Goal: Transaction & Acquisition: Purchase product/service

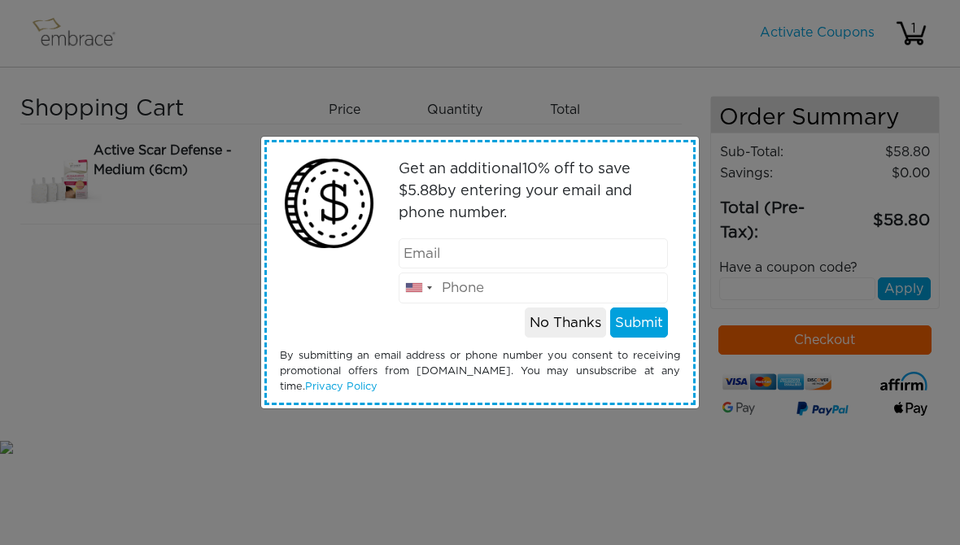
click at [568, 317] on button "No Thanks" at bounding box center [565, 322] width 81 height 31
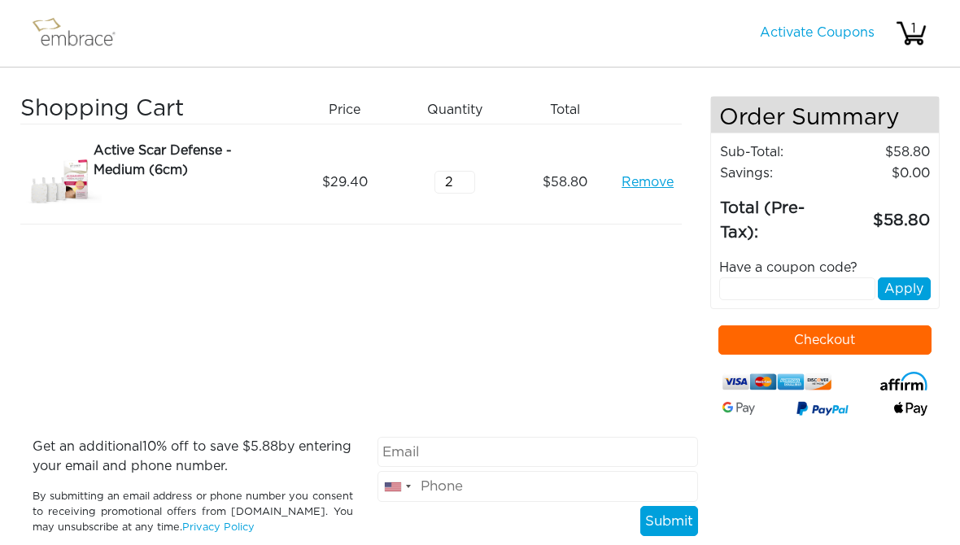
click at [879, 342] on button "Checkout" at bounding box center [825, 339] width 214 height 29
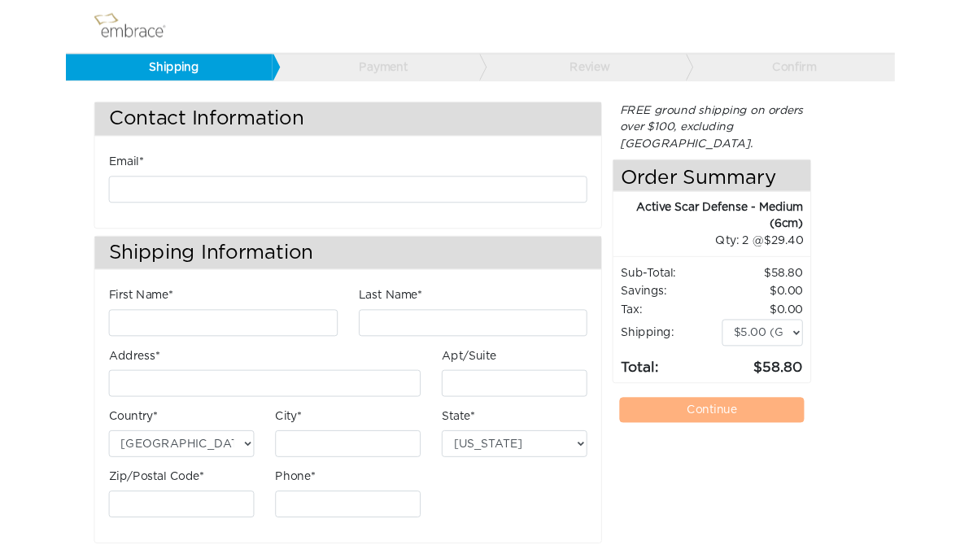
scroll to position [31, 0]
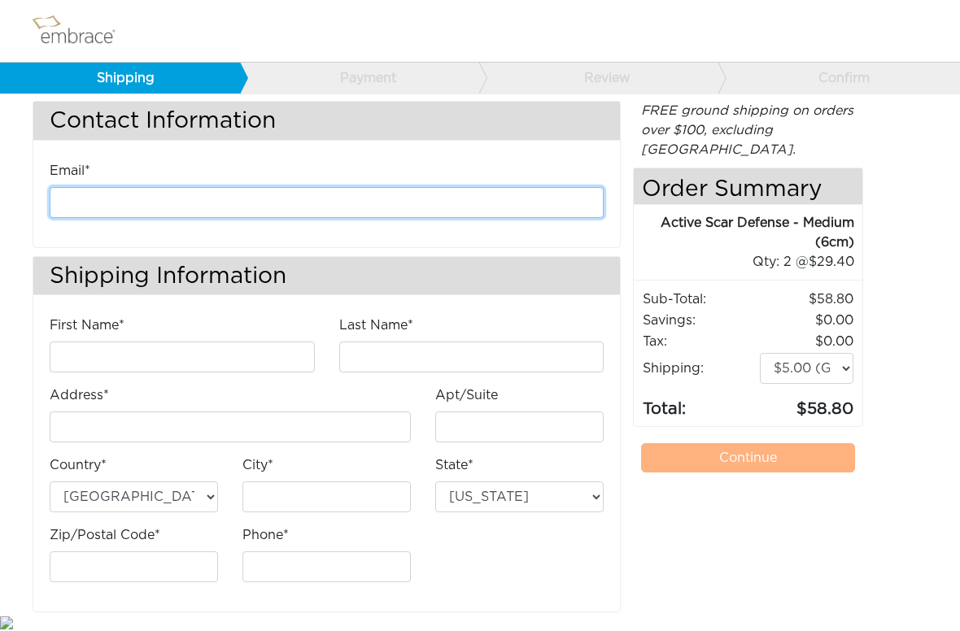
click at [78, 195] on input "email" at bounding box center [327, 202] width 554 height 31
type input "sunquest15@gmail.com"
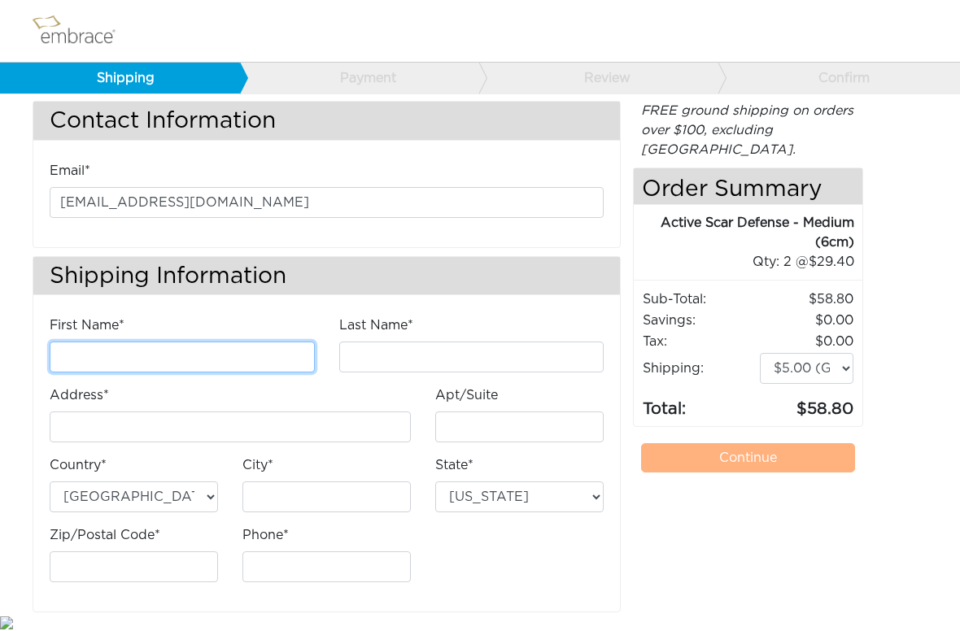
click at [74, 370] on input "First Name*" at bounding box center [182, 357] width 265 height 31
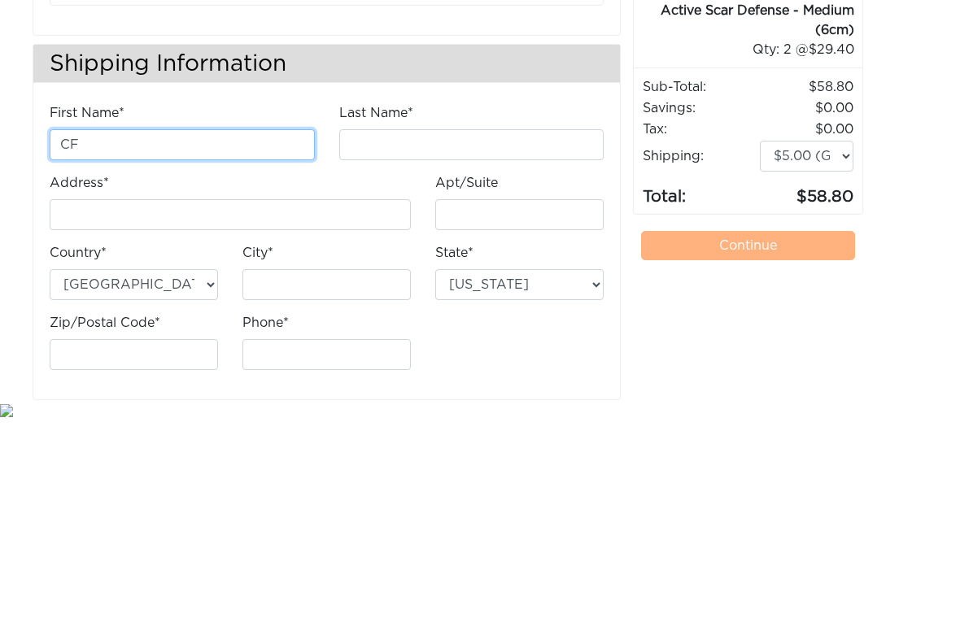
type input "CF"
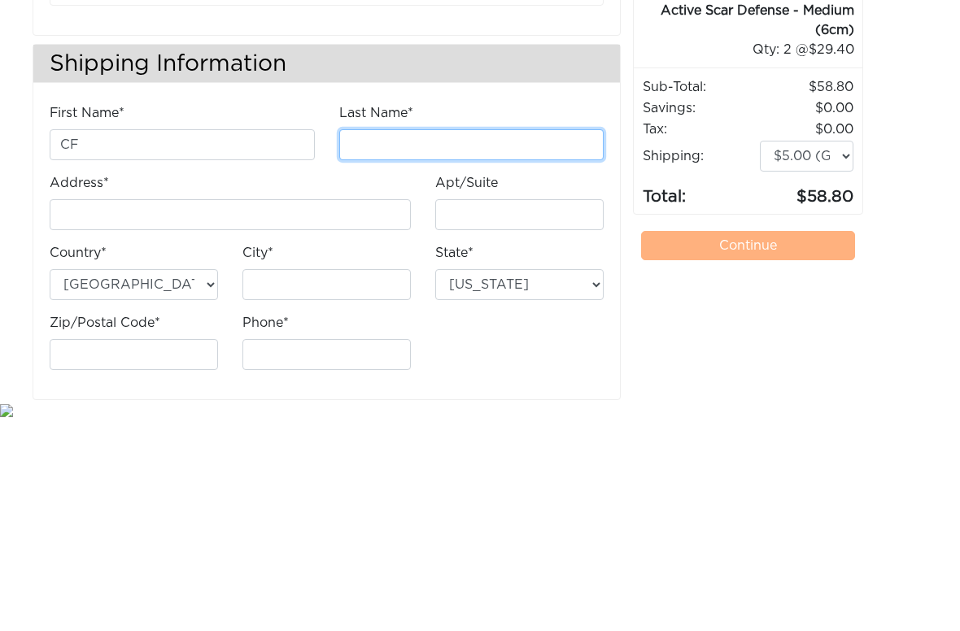
click at [366, 342] on input "Last Name*" at bounding box center [471, 357] width 265 height 31
type input "Khalil"
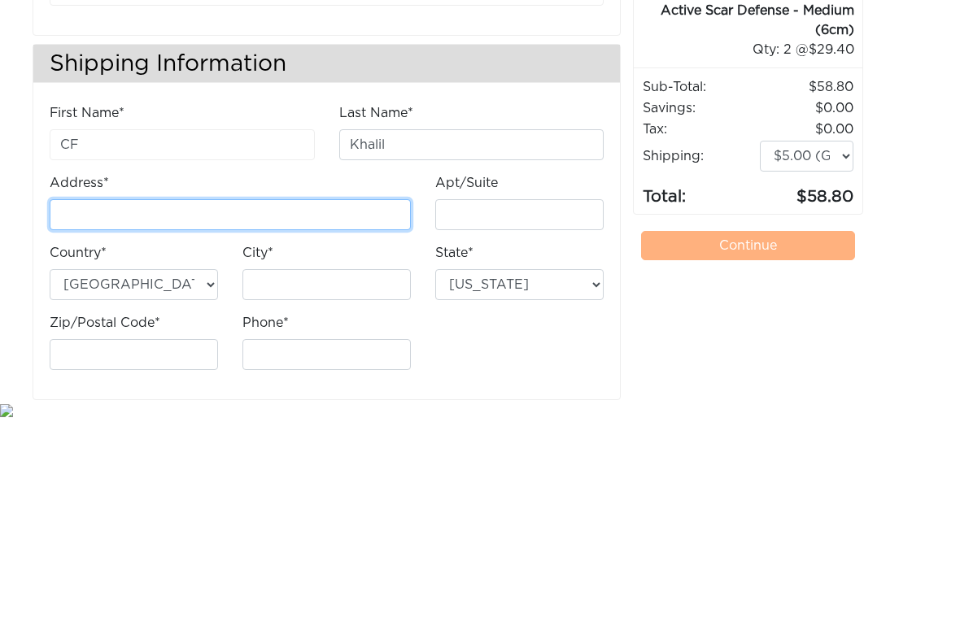
click at [66, 412] on input "Address*" at bounding box center [230, 427] width 361 height 31
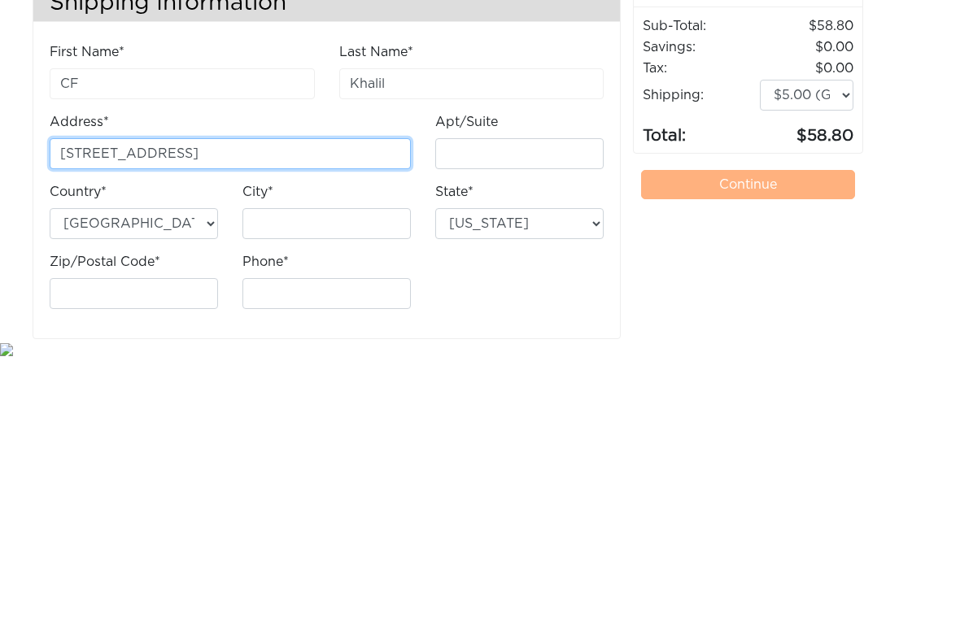
type input "[STREET_ADDRESS]"
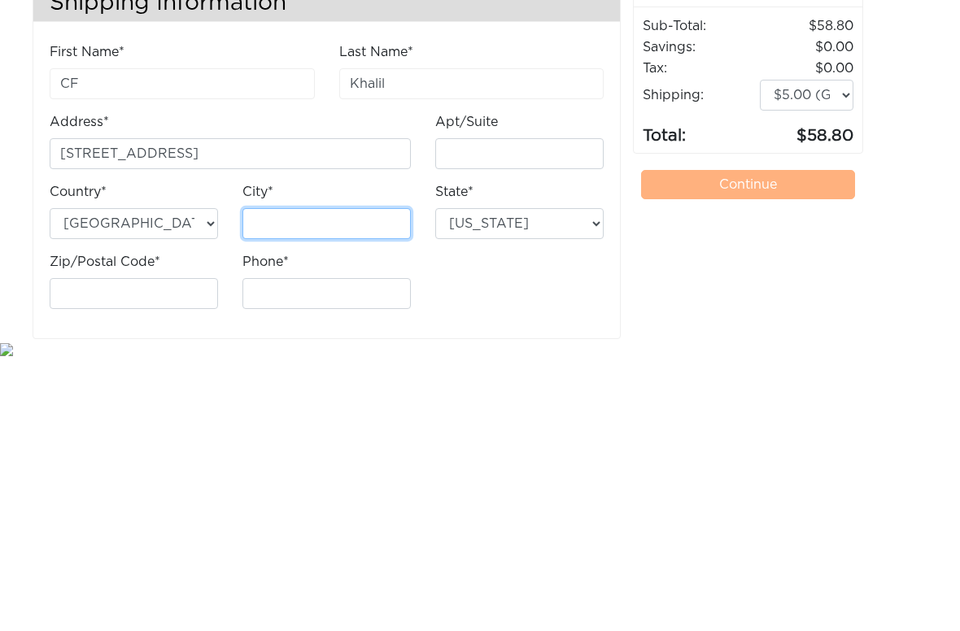
click at [291, 482] on input "City*" at bounding box center [326, 497] width 168 height 31
type input "Gilbert"
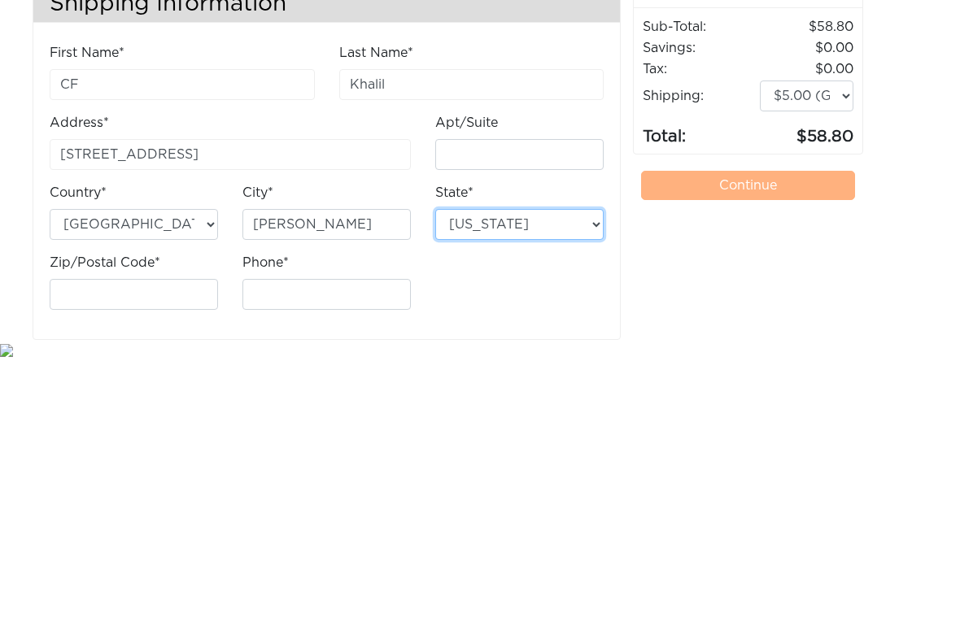
click at [548, 482] on select "Alabama Alaska Arizona Arkansas California Colorado Connecticut District of Col…" at bounding box center [519, 497] width 168 height 31
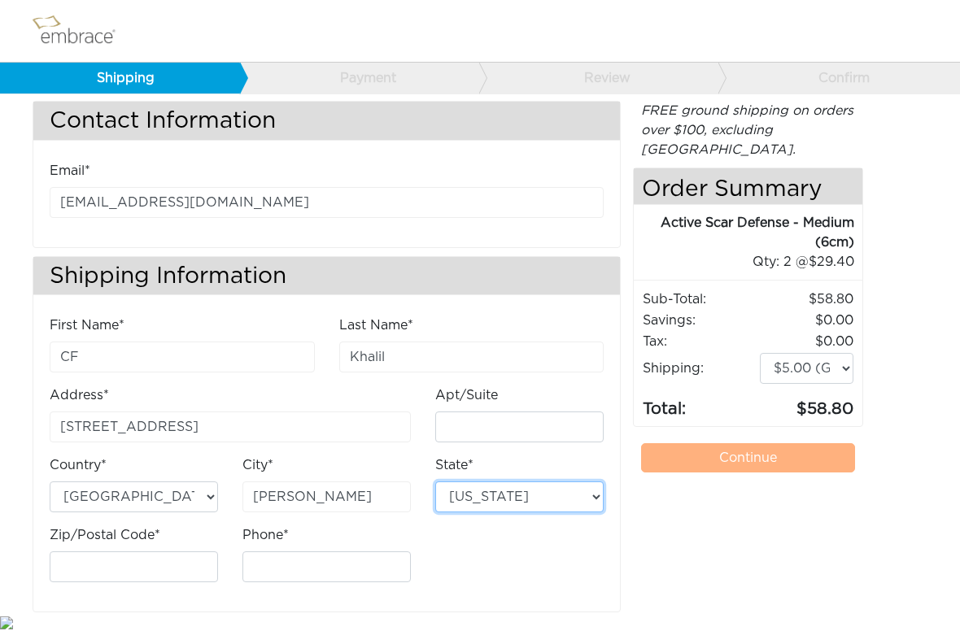
select select "AZ"
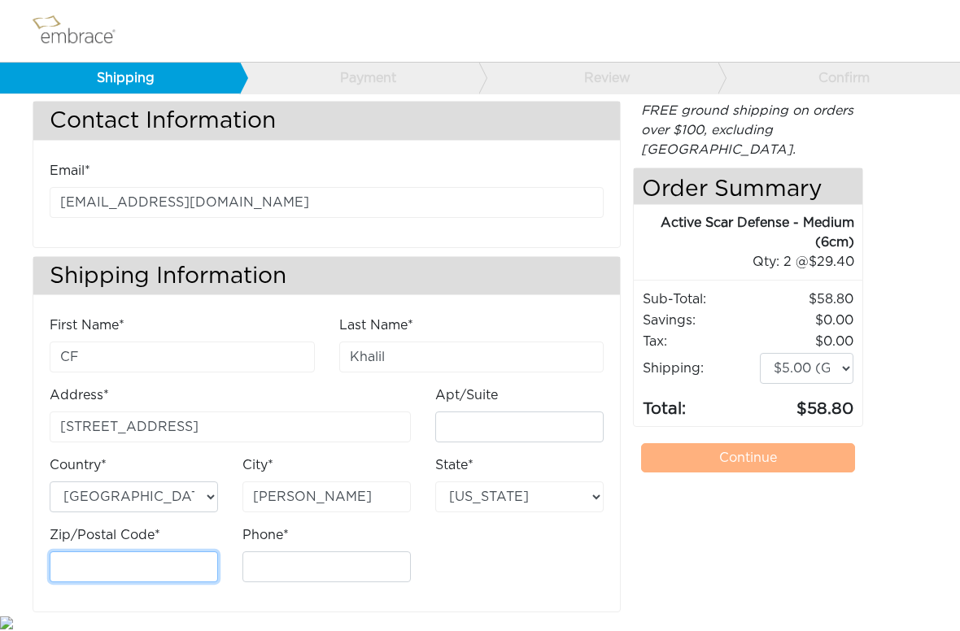
click at [123, 544] on input "Zip/Postal Code*" at bounding box center [134, 567] width 168 height 31
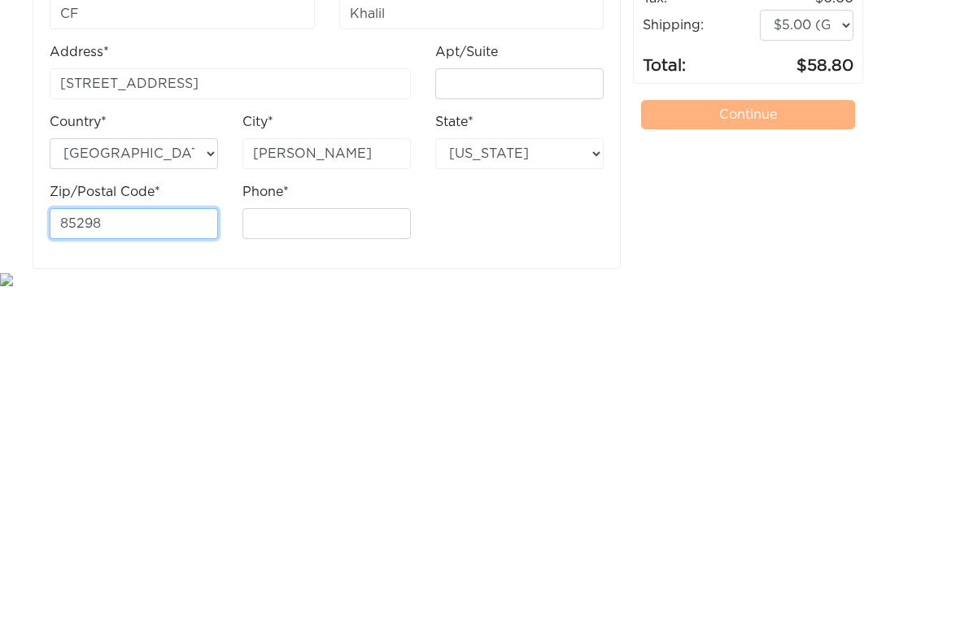
type input "85298"
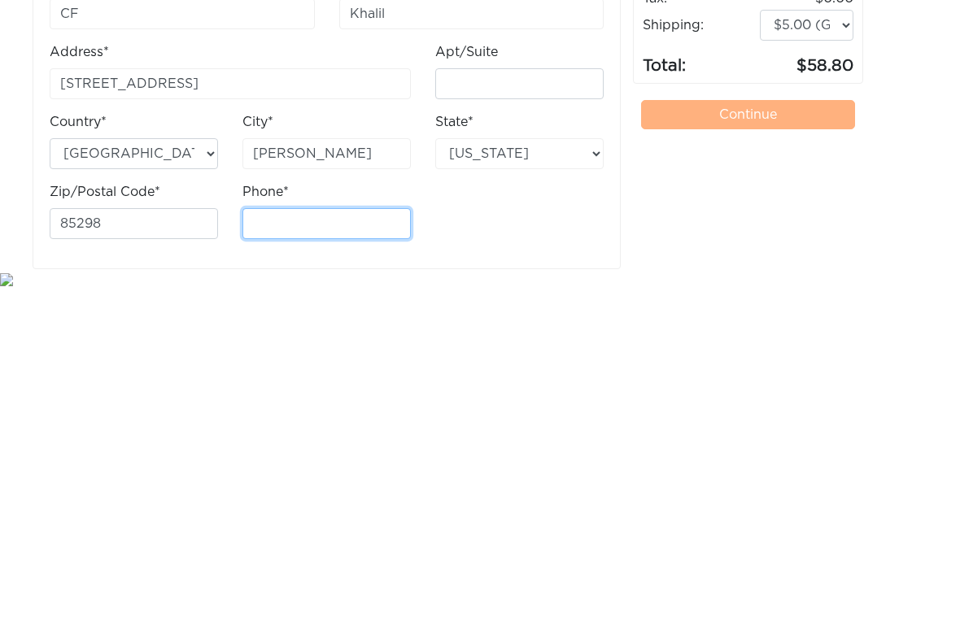
click at [271, 544] on input "Phone*" at bounding box center [326, 567] width 168 height 31
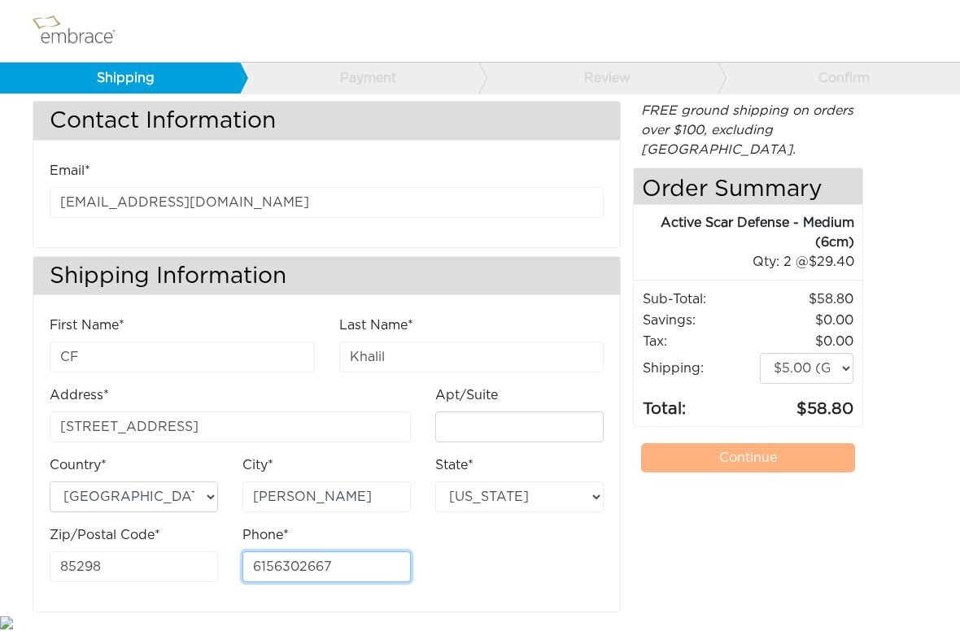
type input "6156302667"
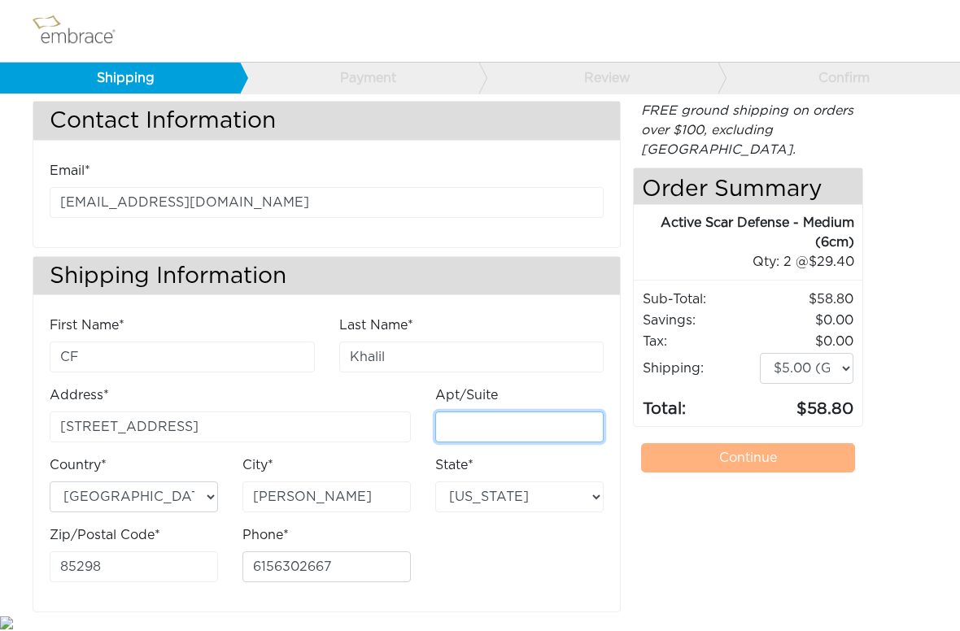
click at [570, 424] on input "Apt/Suite" at bounding box center [519, 427] width 168 height 31
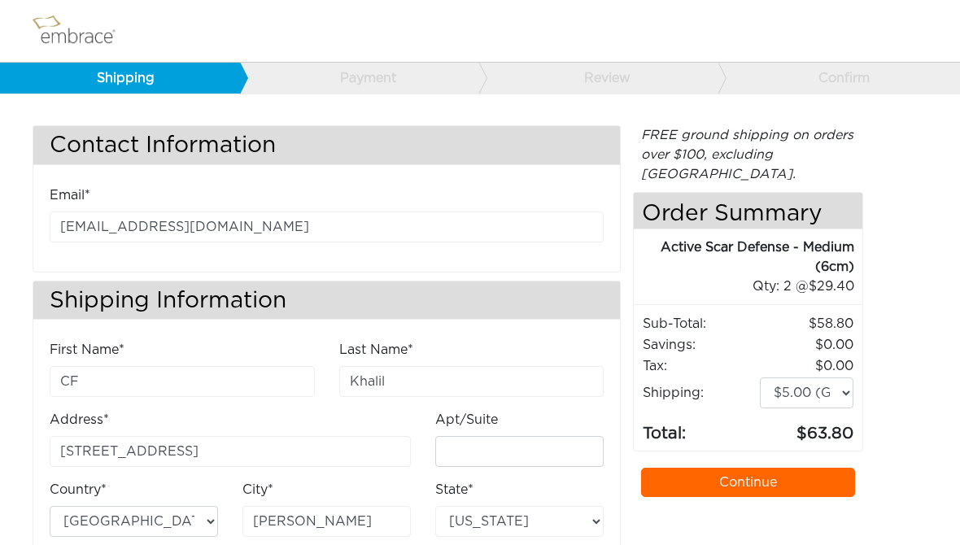
scroll to position [0, 0]
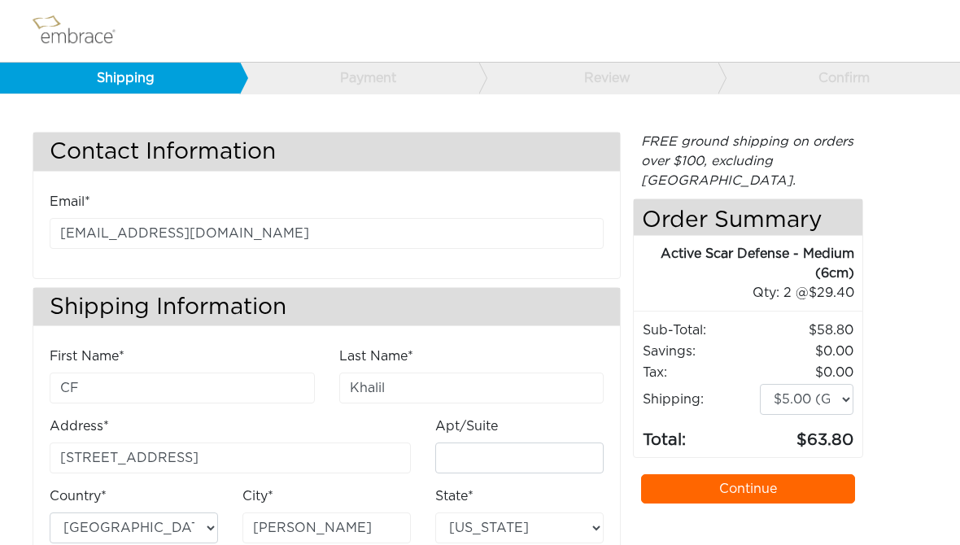
click at [822, 474] on link "Continue" at bounding box center [748, 488] width 214 height 29
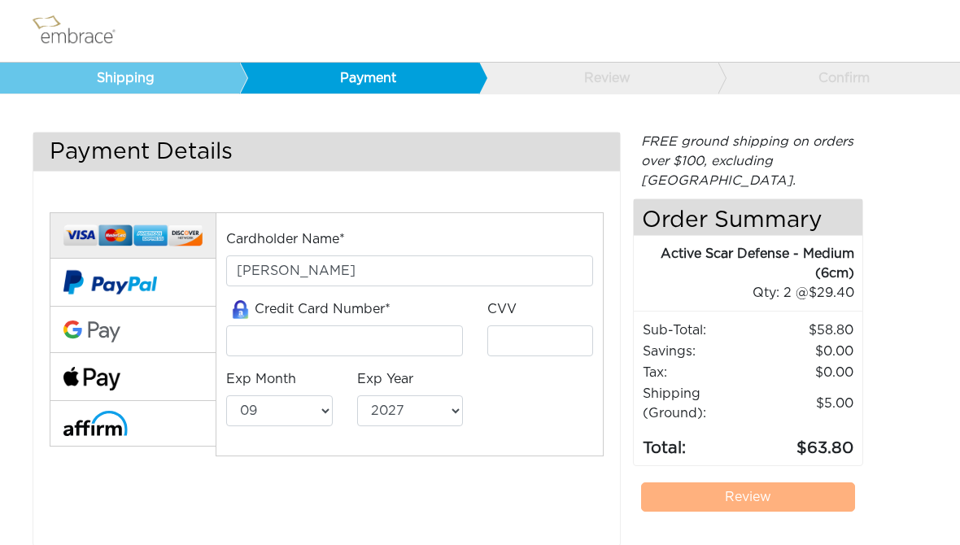
select select "9"
select select "2027"
click at [93, 369] on img at bounding box center [91, 379] width 57 height 24
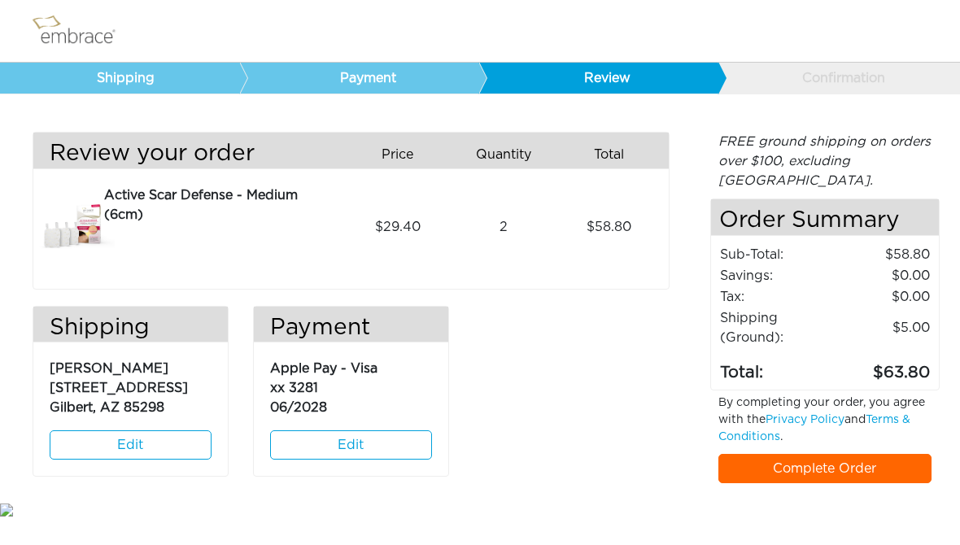
click at [911, 454] on link "Complete Order" at bounding box center [825, 468] width 214 height 29
